Goal: Task Accomplishment & Management: Use online tool/utility

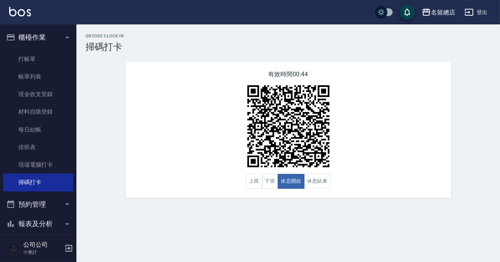
click at [299, 182] on button "休息開始" at bounding box center [291, 181] width 27 height 15
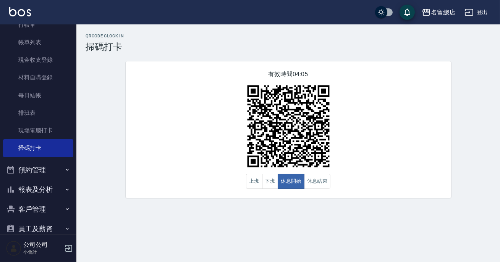
click at [60, 192] on button "報表及分析" at bounding box center [38, 190] width 70 height 20
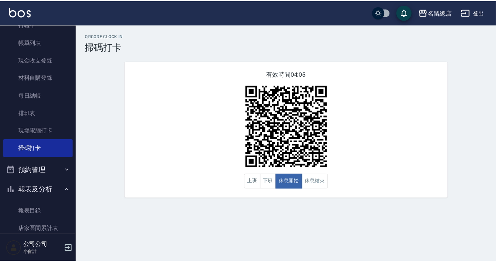
scroll to position [139, 0]
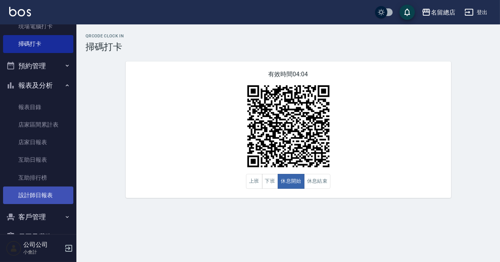
click at [50, 196] on link "設計師日報表" at bounding box center [38, 196] width 70 height 18
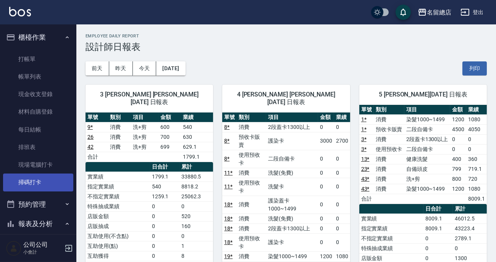
click at [39, 179] on link "掃碼打卡" at bounding box center [38, 183] width 70 height 18
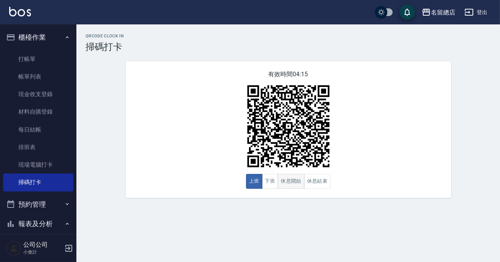
click at [299, 182] on button "休息開始" at bounding box center [291, 181] width 27 height 15
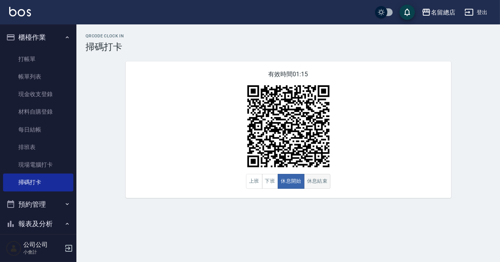
click at [329, 184] on button "休息結束" at bounding box center [317, 181] width 27 height 15
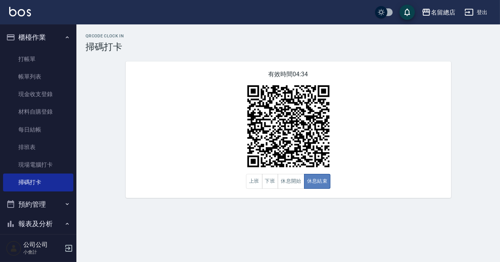
drag, startPoint x: 329, startPoint y: 183, endPoint x: 325, endPoint y: 185, distance: 4.3
click at [329, 185] on button "休息結束" at bounding box center [317, 181] width 27 height 15
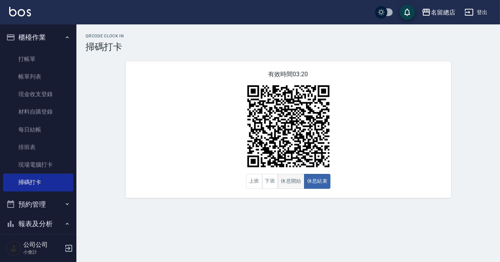
click at [293, 184] on button "休息開始" at bounding box center [291, 181] width 27 height 15
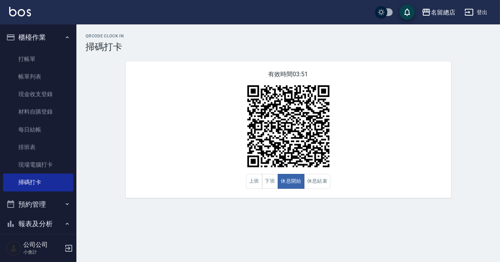
drag, startPoint x: 500, startPoint y: 221, endPoint x: 500, endPoint y: 215, distance: 5.7
click at [500, 220] on div "QRcode Clock In 掃碼打卡 有效時間 03:51 上班 下班 休息開始 休息結束" at bounding box center [250, 131] width 500 height 262
click at [330, 184] on div "有效時間 03:49 上班 下班 休息開始 休息結束" at bounding box center [288, 129] width 325 height 137
click at [328, 183] on button "休息結束" at bounding box center [317, 181] width 27 height 15
